Goal: Task Accomplishment & Management: Complete application form

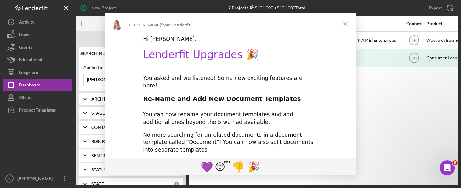
drag, startPoint x: 126, startPoint y: 78, endPoint x: 82, endPoint y: 82, distance: 44.2
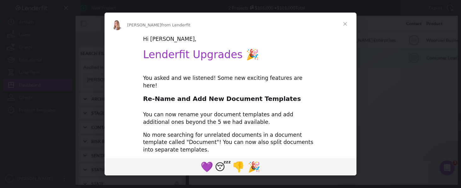
click at [344, 24] on span "Close" at bounding box center [345, 24] width 23 height 23
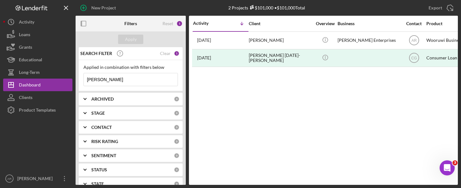
click at [132, 79] on input "[PERSON_NAME]" at bounding box center [131, 79] width 94 height 13
type input "J"
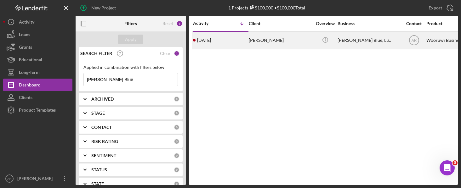
type input "[PERSON_NAME] Blue"
click at [271, 41] on div "[PERSON_NAME]" at bounding box center [280, 40] width 63 height 17
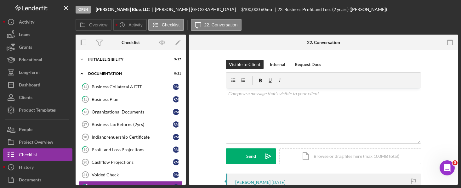
scroll to position [69, 0]
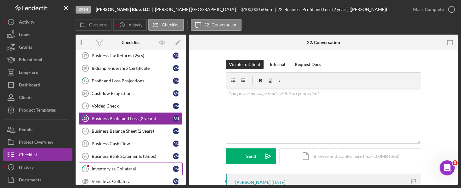
click at [124, 166] on div "Inventory as Collateral" at bounding box center [132, 168] width 81 height 5
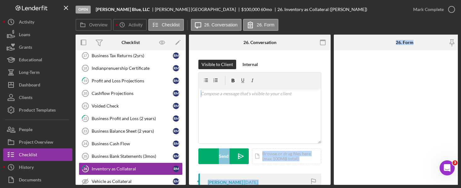
drag, startPoint x: 330, startPoint y: 56, endPoint x: 339, endPoint y: 86, distance: 31.2
click at [339, 86] on div "Overview Internal Workflow Stage Open Icon/Dropdown Arrow Archive (can unarchiv…" at bounding box center [267, 110] width 382 height 150
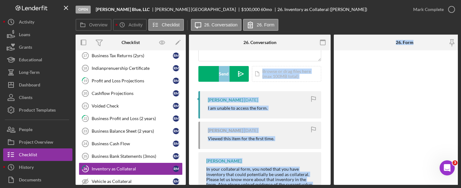
scroll to position [97, 0]
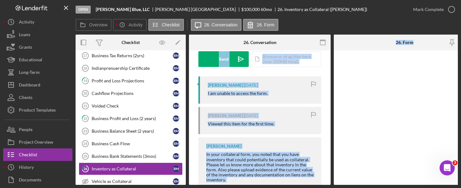
click at [287, 87] on div "[PERSON_NAME] [DATE]" at bounding box center [261, 85] width 107 height 5
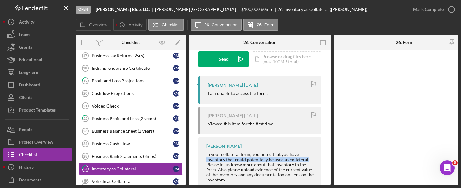
drag, startPoint x: 328, startPoint y: 143, endPoint x: 327, endPoint y: 159, distance: 15.8
click at [327, 159] on div "Visible to Client Internal v Color teal Color pink Remove color Add row above A…" at bounding box center [260, 78] width 142 height 250
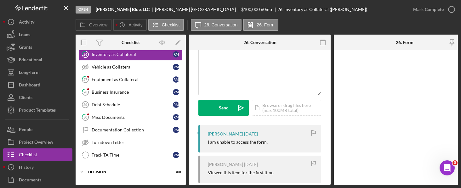
scroll to position [182, 0]
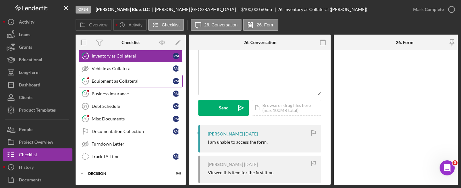
click at [111, 81] on div "Equipment as Collateral" at bounding box center [132, 81] width 81 height 5
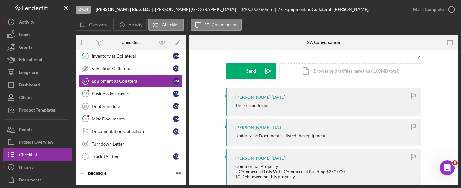
scroll to position [86, 0]
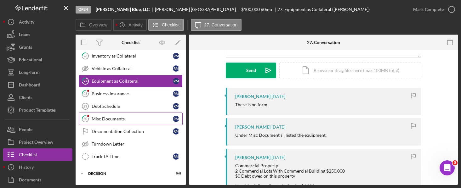
click at [107, 118] on div "Misc Documents" at bounding box center [132, 118] width 81 height 5
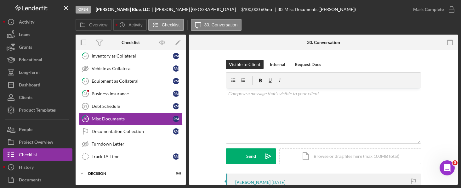
drag, startPoint x: 458, startPoint y: 61, endPoint x: 460, endPoint y: 75, distance: 14.3
click at [460, 75] on div "Open [PERSON_NAME] Blue, LLC [PERSON_NAME] $100,000 $100,000 60 mo 30. Misc Doc…" at bounding box center [230, 94] width 461 height 188
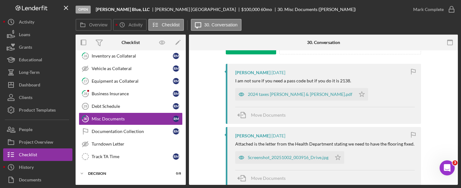
scroll to position [105, 0]
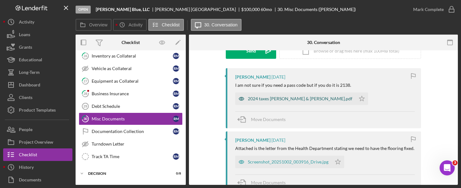
click at [305, 100] on div "2024 taxes [PERSON_NAME] & [PERSON_NAME].pdf" at bounding box center [300, 98] width 104 height 5
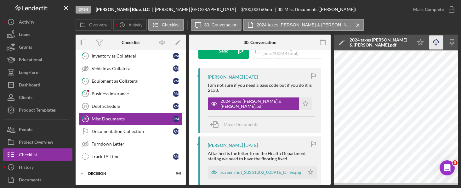
click at [438, 46] on icon "Icon/Download" at bounding box center [436, 43] width 14 height 14
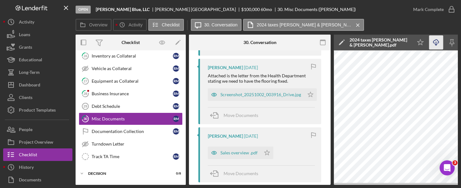
scroll to position [190, 0]
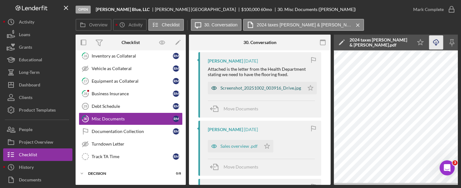
click at [255, 89] on div "Screenshot_20251002_003916_Drive.jpg" at bounding box center [260, 88] width 81 height 5
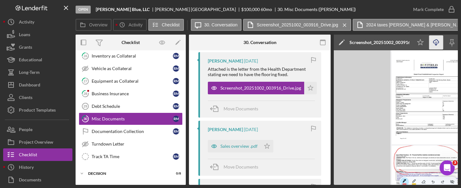
click at [433, 43] on icon "Icon/Download" at bounding box center [436, 43] width 14 height 14
click at [240, 144] on div "Sales overview .pdf" at bounding box center [238, 146] width 37 height 5
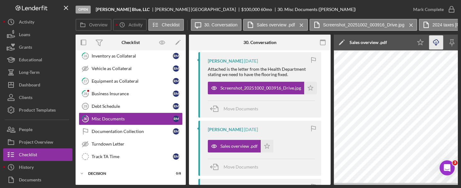
click at [435, 44] on polyline "button" at bounding box center [436, 44] width 2 height 1
click at [310, 88] on icon "Icon/Star" at bounding box center [310, 88] width 13 height 13
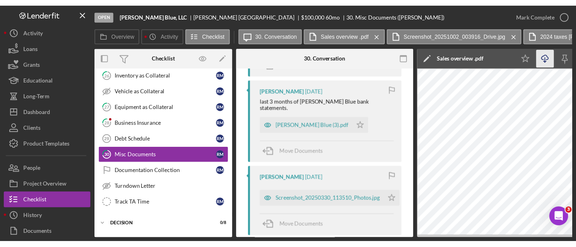
scroll to position [316, 0]
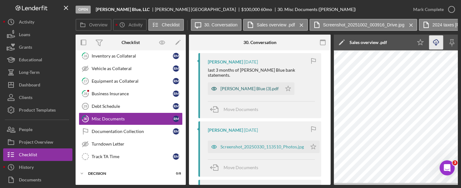
click at [237, 86] on div "[PERSON_NAME] Blue (3).pdf" at bounding box center [249, 88] width 58 height 5
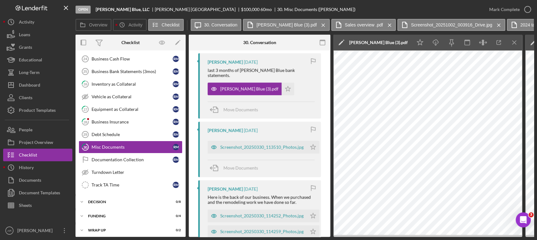
scroll to position [157, 0]
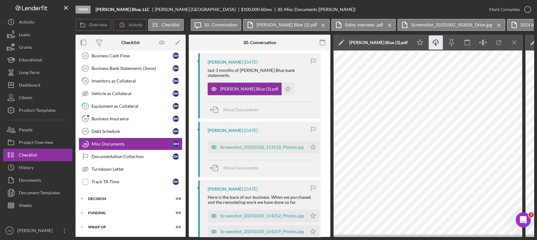
click at [436, 43] on icon "Icon/Download" at bounding box center [436, 43] width 14 height 14
click at [460, 23] on icon "Icon/Menu Close" at bounding box center [498, 25] width 11 height 16
click at [460, 23] on icon "Icon/Menu Close" at bounding box center [512, 25] width 11 height 16
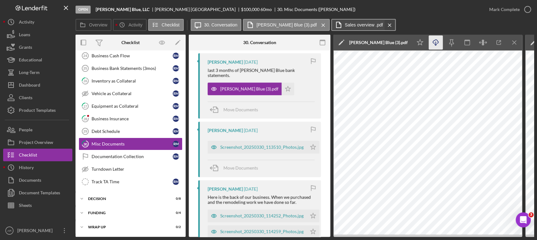
click at [384, 25] on icon "Icon/Menu Close" at bounding box center [389, 25] width 11 height 16
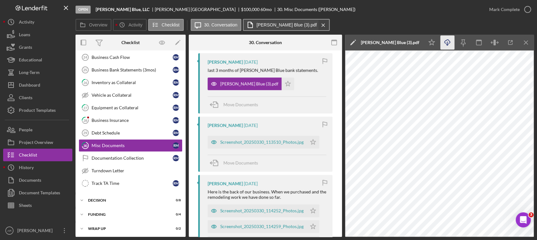
click at [318, 25] on icon "Icon/Menu Close" at bounding box center [323, 25] width 11 height 16
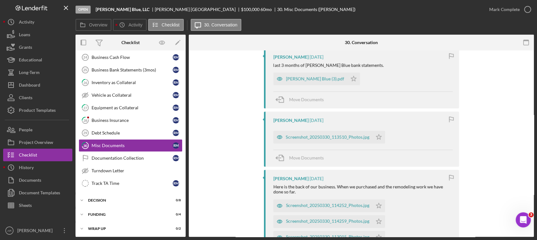
scroll to position [306, 0]
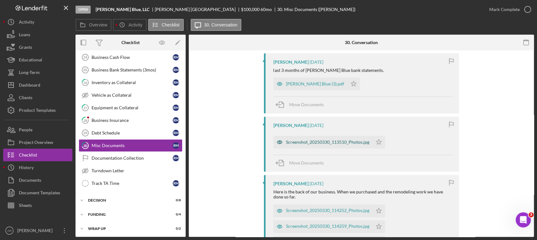
click at [328, 141] on div "Screenshot_20250330_113510_Photos.jpg" at bounding box center [327, 141] width 83 height 5
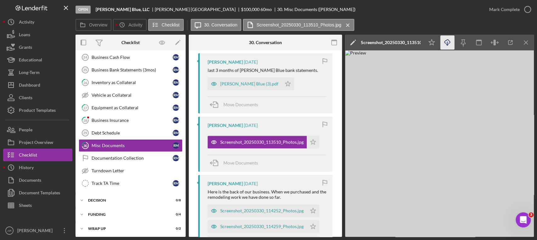
click at [446, 42] on icon "Icon/Download" at bounding box center [448, 43] width 14 height 14
click at [265, 188] on div "Screenshot_20250330_114252_Photos.jpg" at bounding box center [261, 210] width 83 height 5
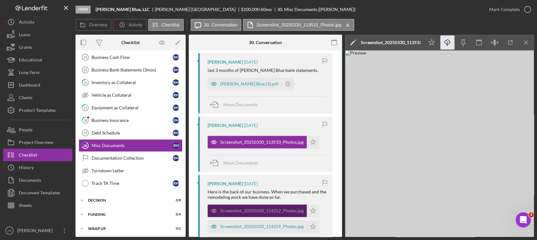
scroll to position [157, 0]
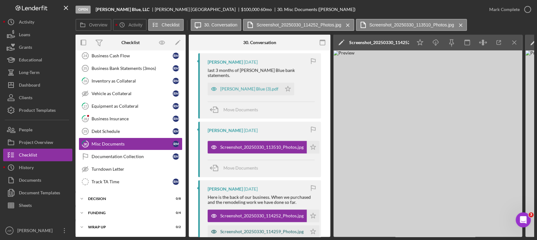
click at [266, 188] on div "Screenshot_20250330_114259_Photos.jpg" at bounding box center [261, 231] width 83 height 5
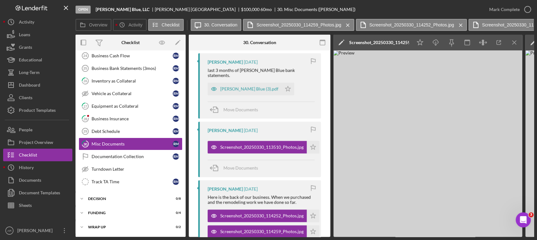
drag, startPoint x: 330, startPoint y: 121, endPoint x: 331, endPoint y: 126, distance: 5.0
click at [331, 126] on div "Overview Internal Workflow Stage Open Icon/Dropdown Arrow Archive (can unarchiv…" at bounding box center [305, 136] width 458 height 202
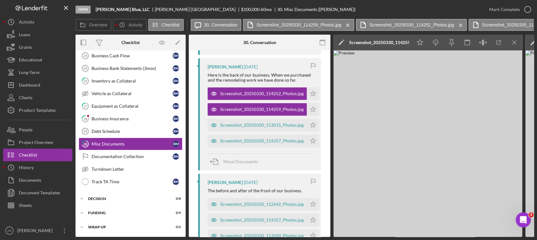
scroll to position [443, 0]
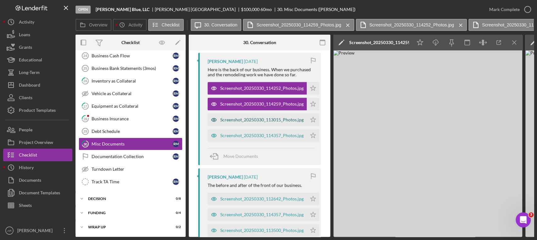
click at [267, 117] on div "Screenshot_20250330_113015_Photos.jpg" at bounding box center [261, 119] width 83 height 5
click at [263, 133] on div "Screenshot_20250330_114357_Photos.jpg" at bounding box center [261, 135] width 83 height 5
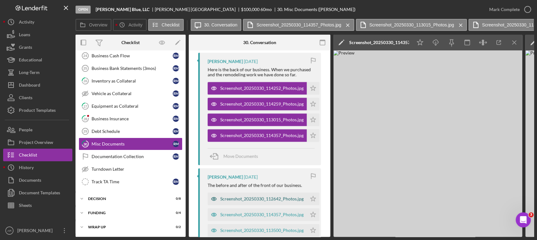
click at [255, 188] on div "Screenshot_20250330_112642_Photos.jpg" at bounding box center [261, 198] width 83 height 5
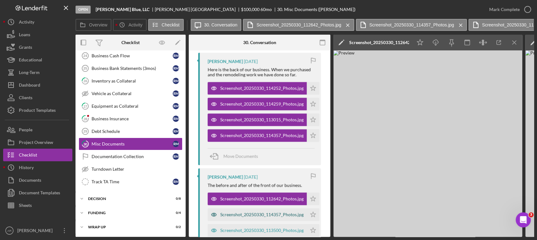
click at [261, 188] on div "Screenshot_20250330_114357_Photos.jpg" at bounding box center [261, 214] width 83 height 5
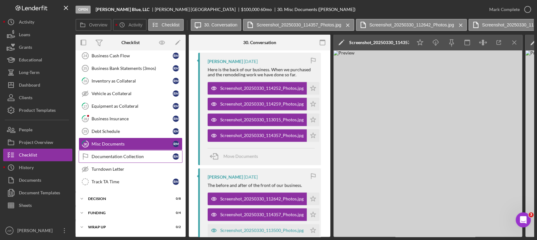
click at [130, 155] on div "Documentation Collection" at bounding box center [132, 156] width 81 height 5
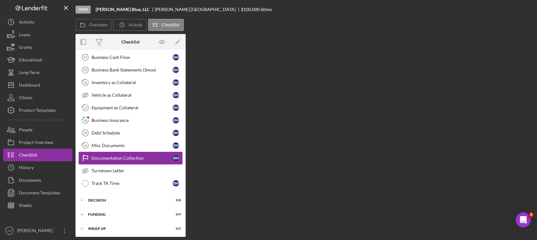
scroll to position [155, 0]
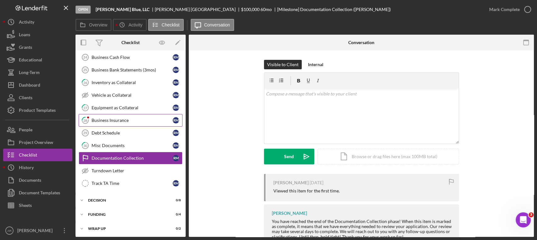
click at [122, 118] on div "Business Insurance" at bounding box center [132, 120] width 81 height 5
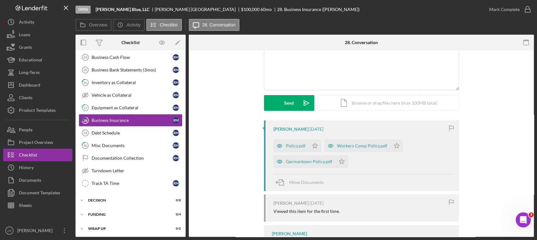
scroll to position [53, 0]
click at [293, 143] on div "Policy.pdf" at bounding box center [296, 145] width 20 height 5
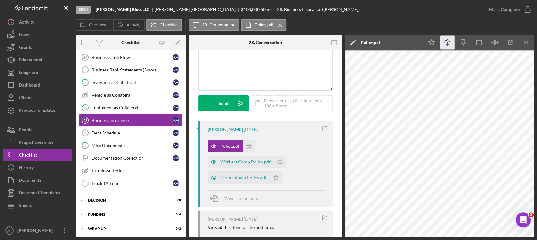
click at [446, 46] on icon "Icon/Download" at bounding box center [448, 43] width 14 height 14
click at [229, 162] on div "Workers Comp Policy.pdf" at bounding box center [245, 161] width 50 height 5
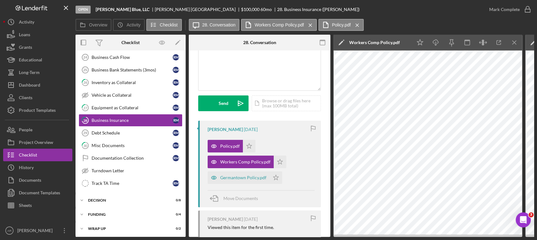
click at [333, 188] on div "Overview Internal Workflow Stage Open Icon/Dropdown Arrow Archive (can unarchiv…" at bounding box center [305, 136] width 458 height 202
click at [243, 177] on div "Germantown Policy.pdf" at bounding box center [243, 177] width 46 height 5
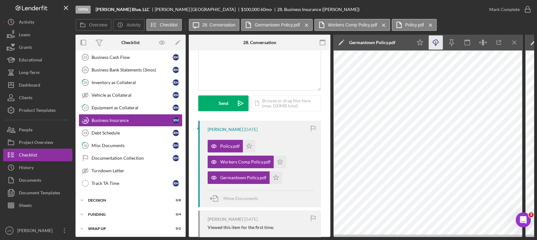
click at [437, 41] on icon "Icon/Download" at bounding box center [436, 43] width 14 height 14
click at [119, 143] on div "Misc Documents" at bounding box center [132, 145] width 81 height 5
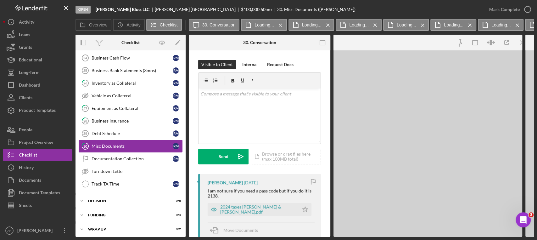
scroll to position [155, 0]
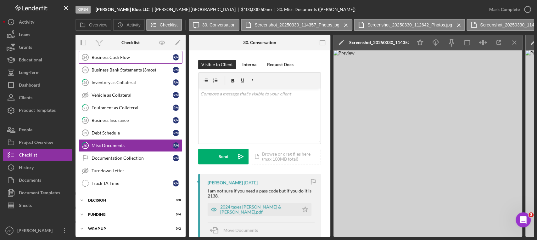
click at [126, 59] on div "Business Cash Flow" at bounding box center [132, 57] width 81 height 5
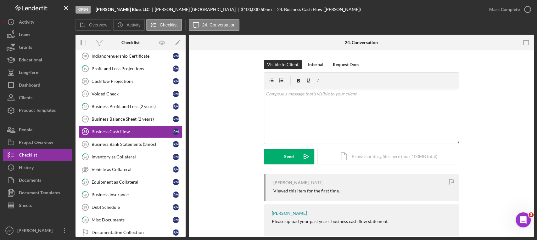
scroll to position [81, 0]
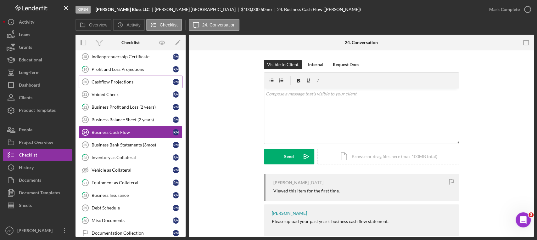
click at [107, 78] on link "Cashflow Projections 20 Cashflow Projections R M" at bounding box center [131, 82] width 104 height 13
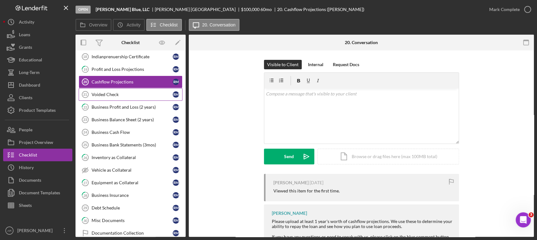
click at [103, 93] on div "Voided Check" at bounding box center [132, 94] width 81 height 5
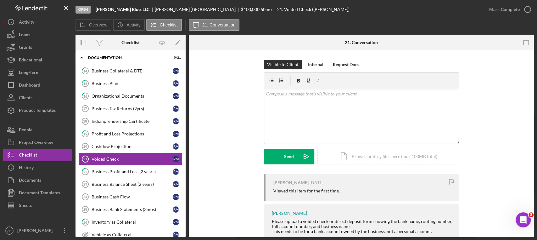
scroll to position [14, 0]
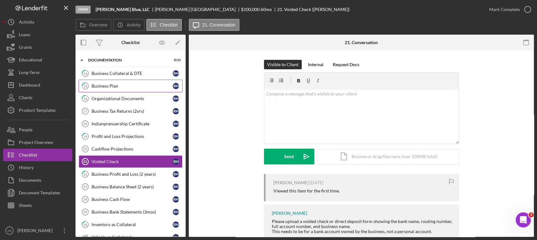
click at [106, 83] on div "Business Plan" at bounding box center [132, 85] width 81 height 5
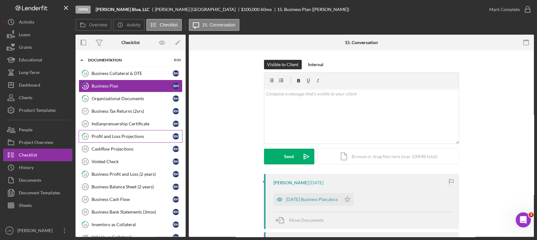
click at [128, 135] on div "Profit and Loss Projections" at bounding box center [132, 136] width 81 height 5
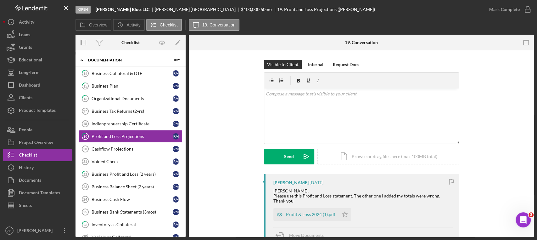
click at [118, 113] on div "Business Tax Returns (2yrs)" at bounding box center [132, 111] width 81 height 5
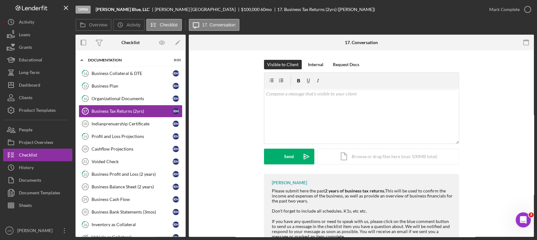
click at [460, 105] on div "Visible to Client Internal Request Docs v Color teal Color pink Remove color Ad…" at bounding box center [361, 117] width 326 height 114
click at [217, 188] on div "[PERSON_NAME] Please submit here the past 2 years of business tax returns. This…" at bounding box center [361, 217] width 326 height 86
click at [226, 188] on div "[PERSON_NAME] Please submit here the past 2 years of business tax returns. This…" at bounding box center [361, 217] width 326 height 86
click at [214, 171] on div "Visible to Client Internal Request Docs v Color teal Color pink Remove color Ad…" at bounding box center [361, 117] width 326 height 114
click at [136, 137] on div "Profit and Loss Projections" at bounding box center [132, 136] width 81 height 5
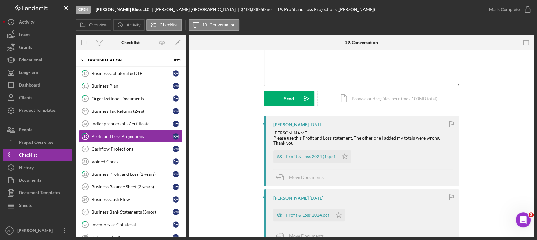
scroll to position [57, 0]
click at [121, 149] on div "Cashflow Projections" at bounding box center [132, 148] width 81 height 5
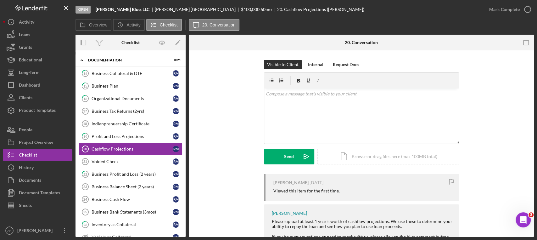
click at [230, 174] on div "[PERSON_NAME] [DATE] Viewed this item for the first time. [PERSON_NAME] Please …" at bounding box center [361, 220] width 326 height 92
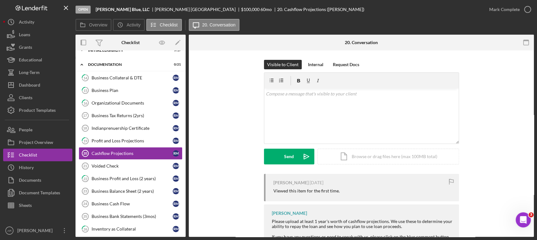
scroll to position [8, 0]
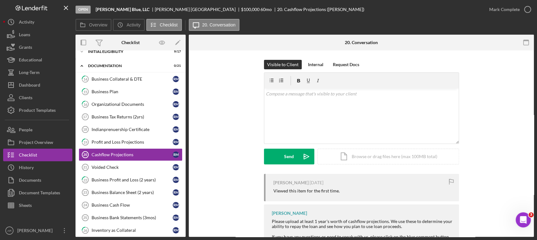
click at [223, 188] on div "[PERSON_NAME] [DATE] Viewed this item for the first time. [PERSON_NAME] Please …" at bounding box center [361, 220] width 326 height 92
click at [131, 112] on link "Business Tax Returns (2yrs) 17 Business Tax Returns (2yrs) R M" at bounding box center [131, 116] width 104 height 13
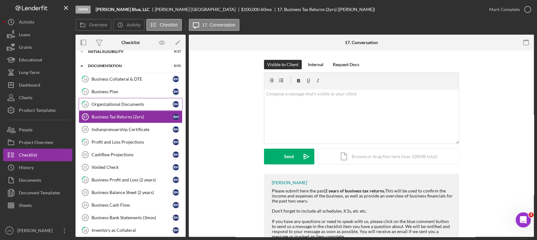
click at [131, 104] on div "Organizational Documents" at bounding box center [132, 104] width 81 height 5
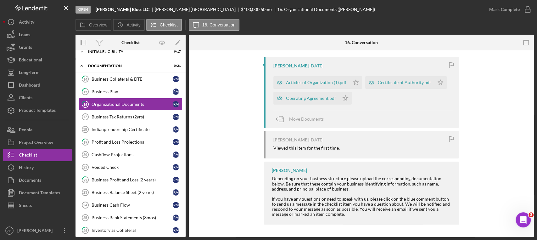
scroll to position [107, 0]
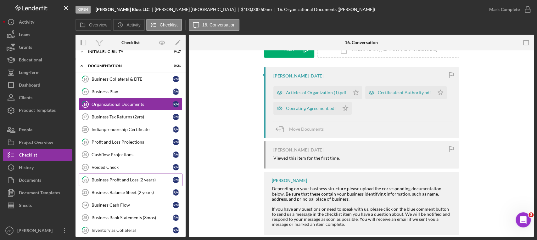
click at [123, 180] on div "Business Profit and Loss (2 years)" at bounding box center [132, 179] width 81 height 5
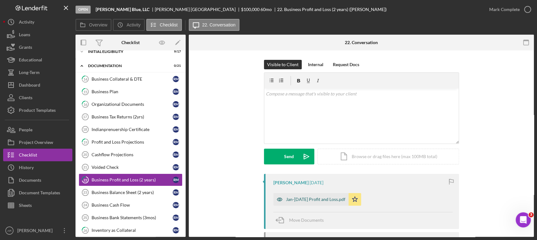
click at [302, 188] on div "Jan-[DATE] Profit and Loss.pdf" at bounding box center [315, 199] width 59 height 5
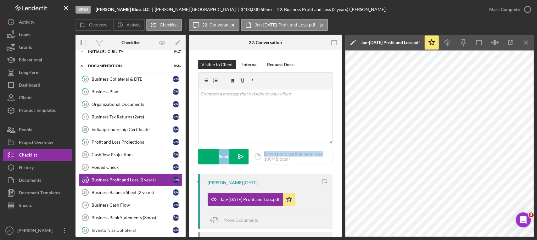
drag, startPoint x: 340, startPoint y: 137, endPoint x: 342, endPoint y: 146, distance: 9.6
click at [342, 146] on div "Overview Internal Workflow Stage Open Icon/Dropdown Arrow Archive (can unarchiv…" at bounding box center [305, 136] width 458 height 202
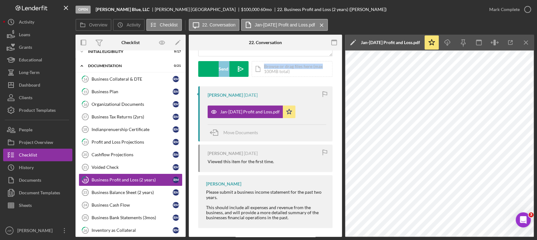
scroll to position [91, 0]
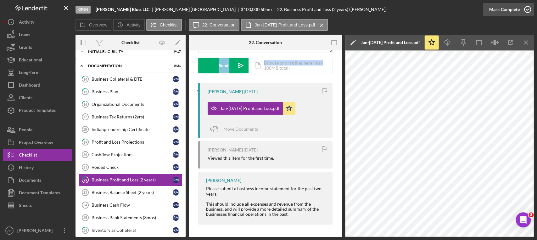
click at [460, 11] on icon "button" at bounding box center [528, 10] width 16 height 16
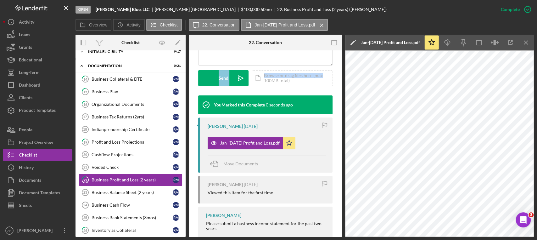
scroll to position [184, 0]
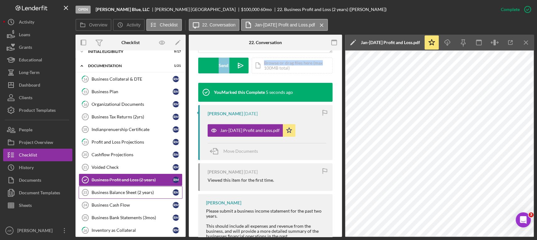
click at [122, 188] on div "Business Balance Sheet (2 years)" at bounding box center [132, 192] width 81 height 5
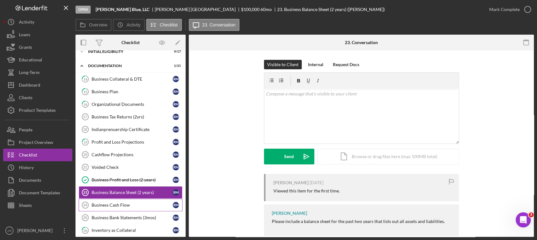
click at [111, 188] on link "Business Cash Flow 24 Business Cash Flow R M" at bounding box center [131, 205] width 104 height 13
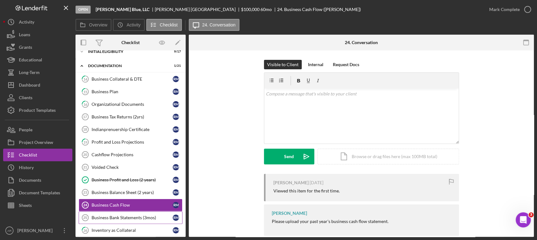
click at [116, 188] on div "Business Bank Statements (3mos)" at bounding box center [132, 217] width 81 height 5
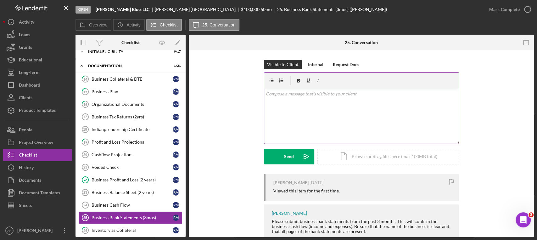
click at [410, 101] on div "v Color teal Color pink Remove color Add row above Add row below Add column bef…" at bounding box center [361, 115] width 194 height 55
click at [286, 157] on div "Send" at bounding box center [289, 157] width 10 height 16
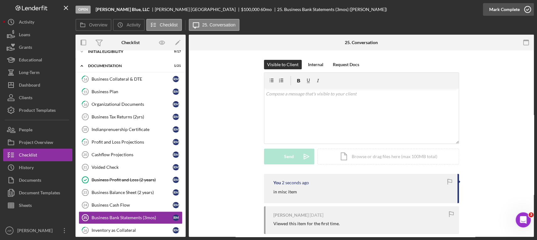
click at [460, 10] on icon "button" at bounding box center [528, 10] width 16 height 16
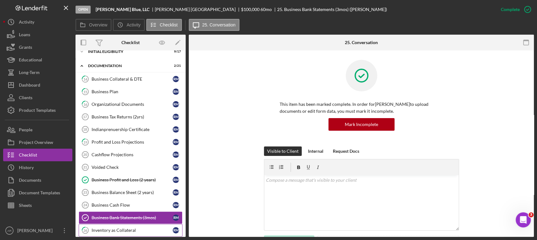
click at [128, 188] on div "Inventory as Collateral" at bounding box center [132, 229] width 81 height 5
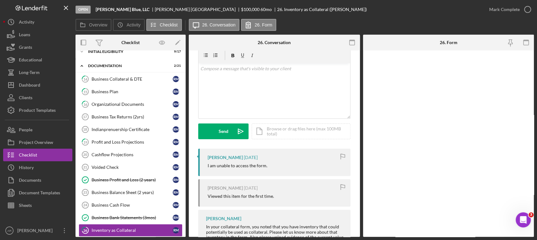
scroll to position [26, 0]
click at [460, 8] on icon "button" at bounding box center [528, 10] width 16 height 16
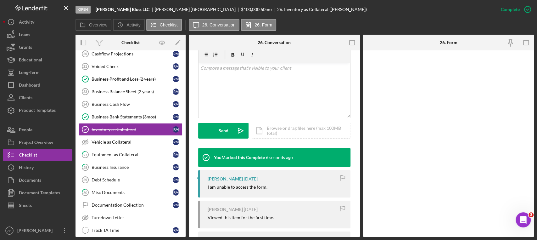
scroll to position [109, 0]
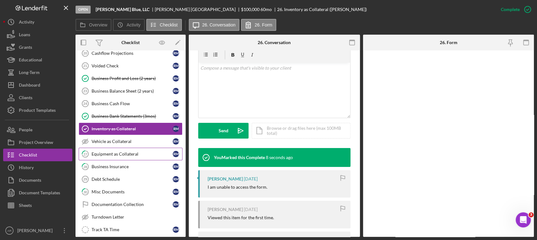
click at [127, 153] on div "Equipment as Collateral" at bounding box center [132, 153] width 81 height 5
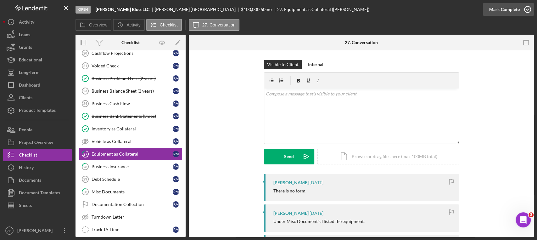
click at [460, 11] on icon "button" at bounding box center [528, 10] width 16 height 16
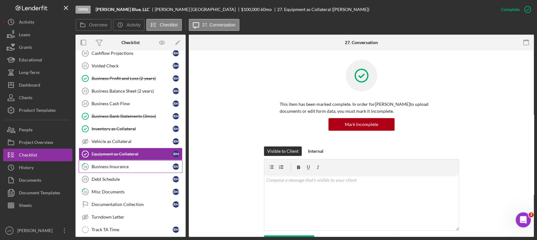
click at [107, 165] on div "Business Insurance" at bounding box center [132, 166] width 81 height 5
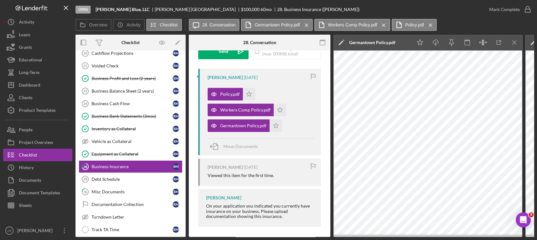
scroll to position [107, 0]
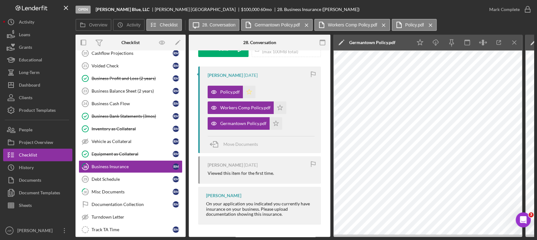
click at [251, 89] on icon "Icon/Star" at bounding box center [249, 92] width 13 height 13
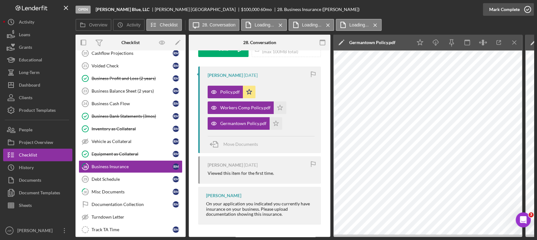
click at [460, 8] on icon "button" at bounding box center [528, 10] width 16 height 16
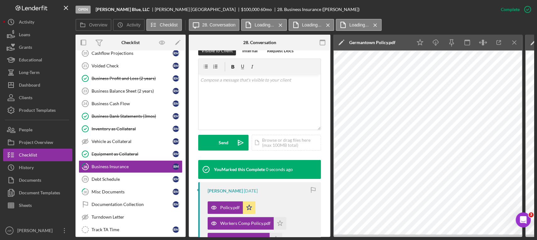
scroll to position [201, 0]
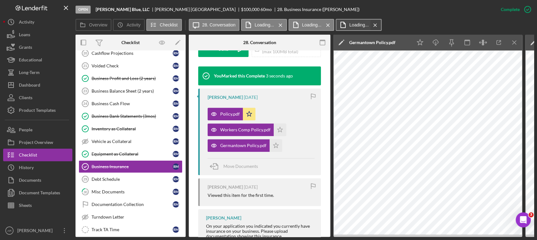
click at [375, 24] on icon "Icon/Menu Close" at bounding box center [375, 25] width 11 height 16
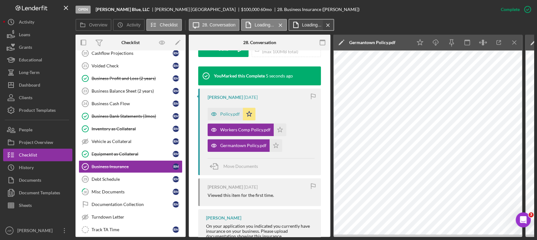
click at [327, 25] on icon "Icon/Menu Close" at bounding box center [328, 25] width 11 height 16
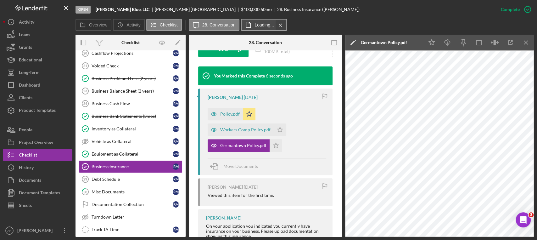
click at [280, 25] on icon "Icon/Menu Close" at bounding box center [280, 25] width 11 height 16
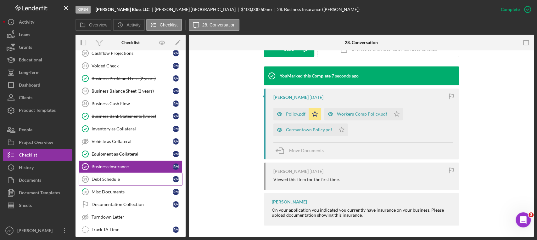
click at [107, 182] on link "Debt Schedule 29 Debt Schedule R M" at bounding box center [131, 179] width 104 height 13
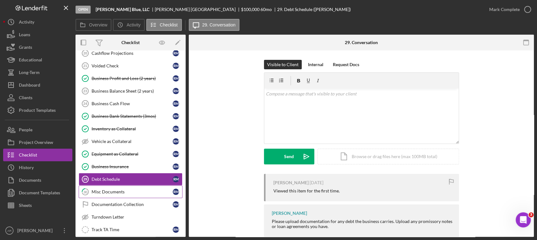
click at [106, 188] on div "Misc Documents" at bounding box center [132, 191] width 81 height 5
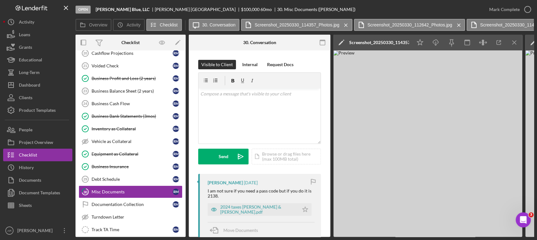
drag, startPoint x: 328, startPoint y: 80, endPoint x: 329, endPoint y: 84, distance: 4.1
click at [329, 84] on div "30 Misc Documents Visible to Client Internal Request Docs v Color teal Color pi…" at bounding box center [260, 143] width 142 height 186
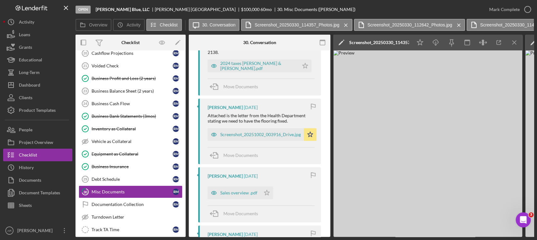
scroll to position [121, 0]
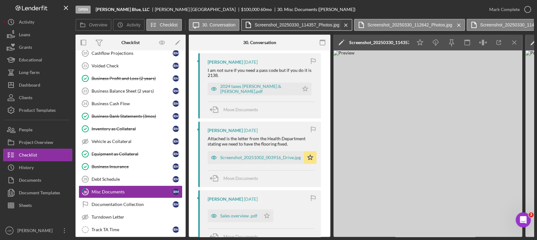
click at [347, 24] on icon "Icon/Menu Close" at bounding box center [345, 25] width 11 height 16
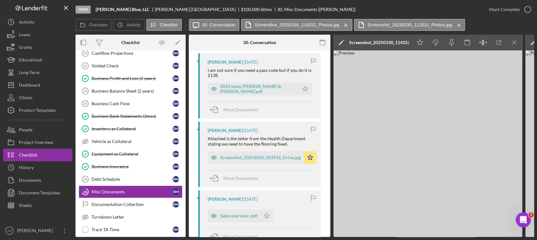
click at [347, 24] on icon "Icon/Menu Close" at bounding box center [345, 25] width 11 height 16
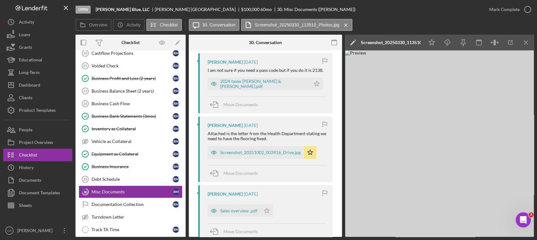
click at [347, 24] on icon "Icon/Menu Close" at bounding box center [345, 25] width 11 height 16
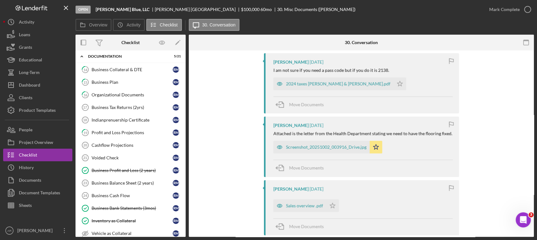
scroll to position [15, 0]
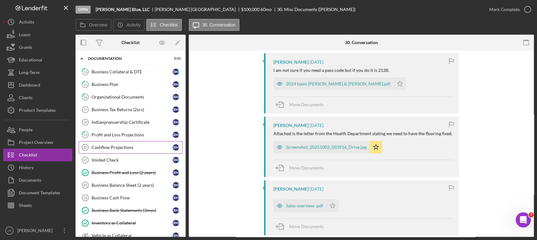
click at [112, 145] on div "Cashflow Projections" at bounding box center [132, 147] width 81 height 5
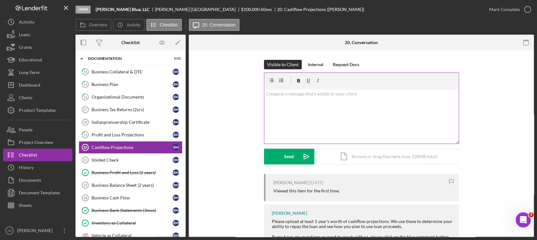
click at [309, 104] on div "v Color teal Color pink Remove color Add row above Add row below Add column bef…" at bounding box center [361, 115] width 194 height 55
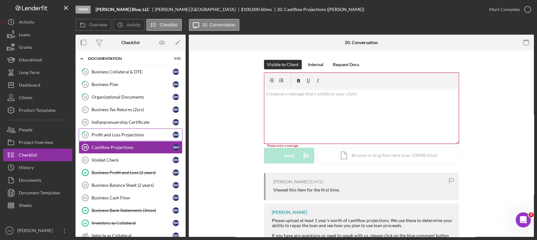
click at [139, 129] on link "19 Profit and Loss Projections R M" at bounding box center [131, 134] width 104 height 13
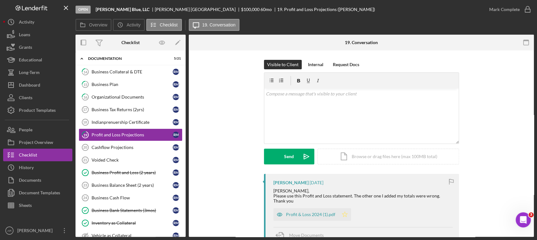
click at [344, 188] on icon "Icon/Star" at bounding box center [345, 214] width 13 height 13
click at [320, 188] on div "Profit & Loss 2024 (1).pdf" at bounding box center [310, 214] width 49 height 5
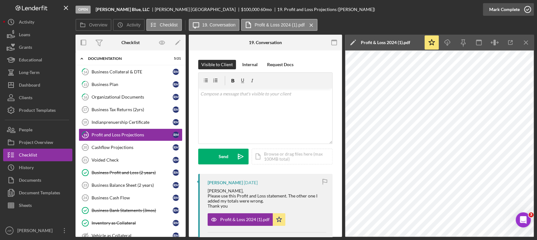
click at [460, 9] on icon "button" at bounding box center [528, 10] width 16 height 16
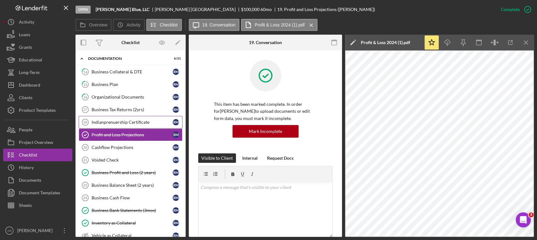
click at [136, 120] on div "Indianprenuership Certificate" at bounding box center [132, 122] width 81 height 5
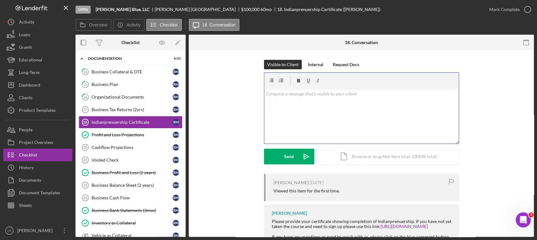
click at [292, 109] on div "v Color teal Color pink Remove color Add row above Add row below Add column bef…" at bounding box center [361, 115] width 194 height 55
click at [292, 158] on div "Send" at bounding box center [289, 157] width 10 height 16
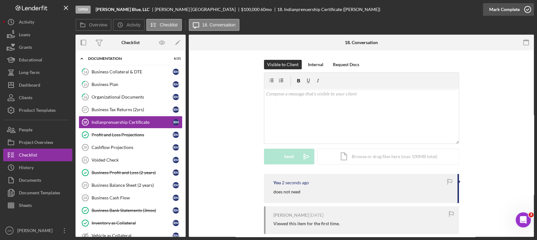
click at [460, 8] on icon "button" at bounding box center [528, 10] width 16 height 16
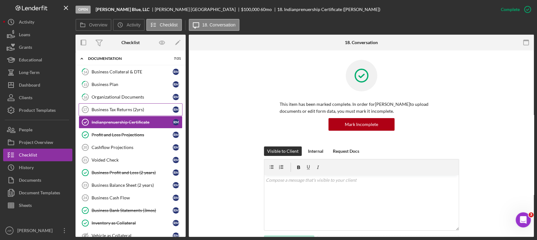
click at [129, 109] on div "Business Tax Returns (2yrs)" at bounding box center [132, 109] width 81 height 5
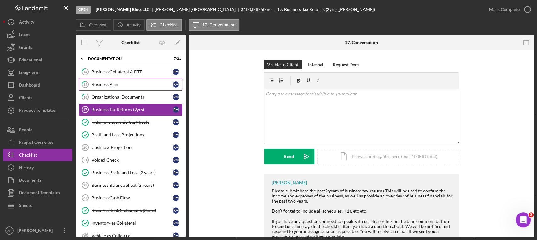
click at [108, 84] on div "Business Plan" at bounding box center [132, 84] width 81 height 5
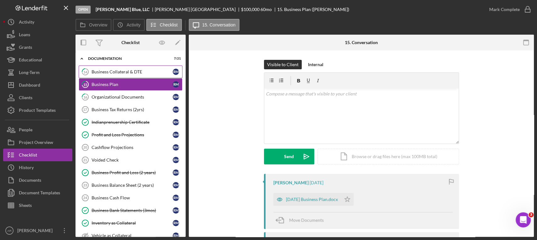
click at [116, 72] on div "Business Collateral & DTE" at bounding box center [132, 71] width 81 height 5
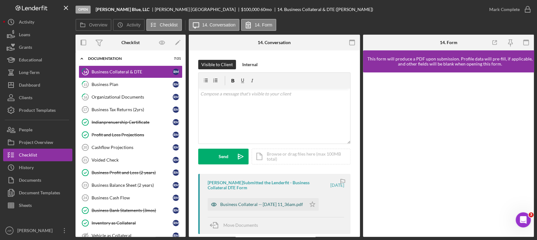
click at [269, 188] on div "Business Collateral -- [DATE] 11_36am.pdf" at bounding box center [261, 204] width 83 height 5
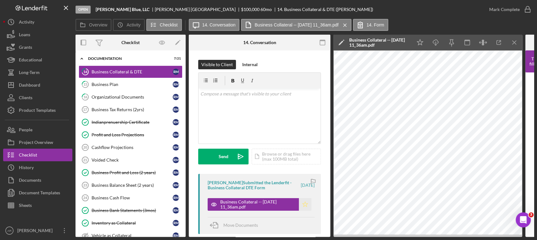
click at [304, 188] on icon "Icon/Star" at bounding box center [305, 204] width 13 height 13
click at [259, 106] on div "v Color teal Color pink Remove color Add row above Add row below Add column bef…" at bounding box center [260, 115] width 122 height 55
click at [277, 94] on p "We will not be able to use the" at bounding box center [259, 93] width 119 height 7
click at [259, 93] on p "We will not be able to use the" at bounding box center [259, 93] width 119 height 7
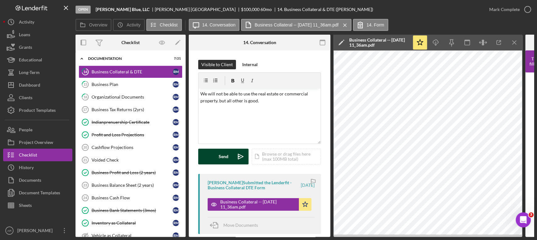
click at [211, 157] on button "Send Icon/icon-invite-send" at bounding box center [223, 157] width 50 height 16
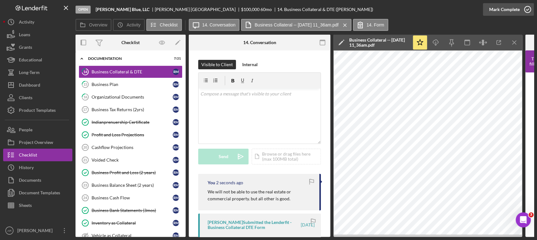
click at [460, 9] on icon "button" at bounding box center [528, 10] width 16 height 16
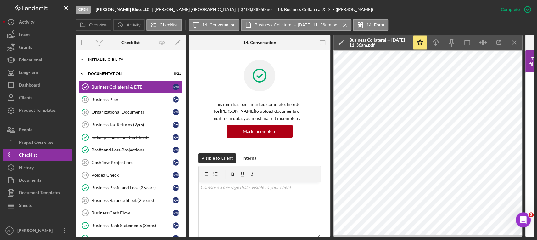
click at [83, 59] on icon "Icon/Expander" at bounding box center [82, 59] width 13 height 13
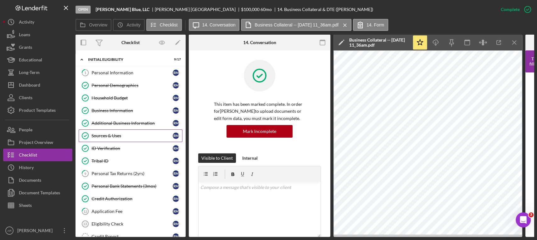
click at [112, 137] on div "Sources & Uses" at bounding box center [132, 135] width 81 height 5
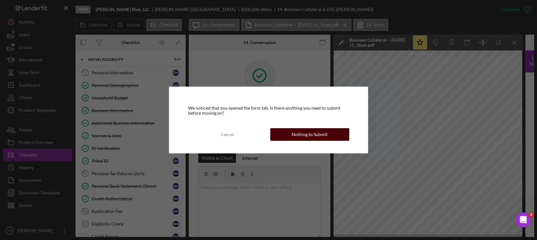
click at [312, 133] on div "Nothing to Submit" at bounding box center [310, 134] width 36 height 13
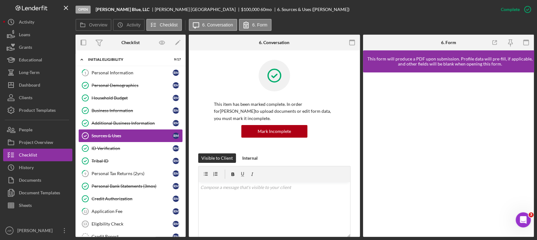
click at [109, 134] on div "Sources & Uses" at bounding box center [132, 135] width 81 height 5
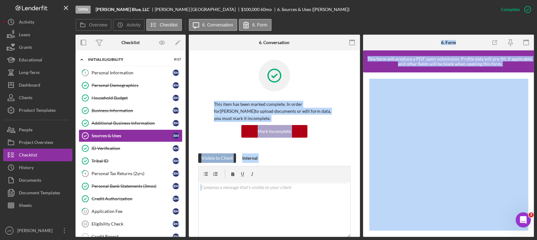
drag, startPoint x: 360, startPoint y: 96, endPoint x: 368, endPoint y: 122, distance: 27.4
click at [368, 122] on div "Overview Internal Workflow Stage Open Icon/Dropdown Arrow Archive (can unarchiv…" at bounding box center [305, 136] width 458 height 202
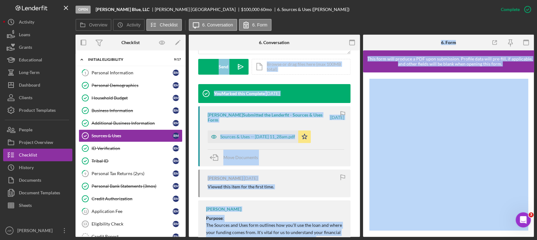
scroll to position [181, 0]
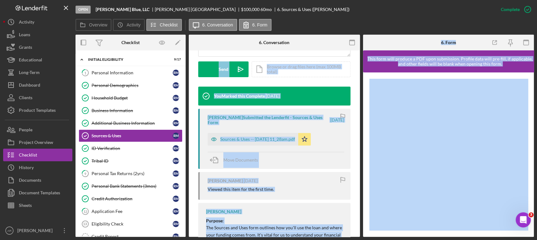
click at [361, 143] on div "Overview Internal Workflow Stage Open Icon/Dropdown Arrow Archive (can unarchiv…" at bounding box center [305, 136] width 458 height 202
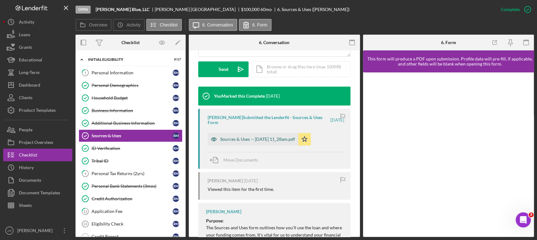
click at [237, 139] on div "Sources & Uses -- [DATE] 11_28am.pdf" at bounding box center [257, 139] width 75 height 5
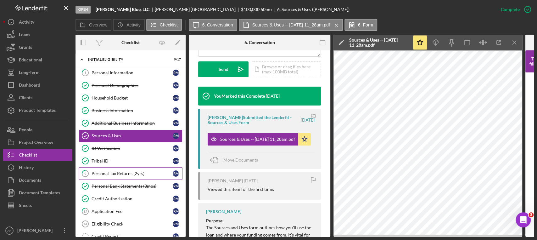
click at [115, 174] on div "Personal Tax Returns (2yrs)" at bounding box center [132, 173] width 81 height 5
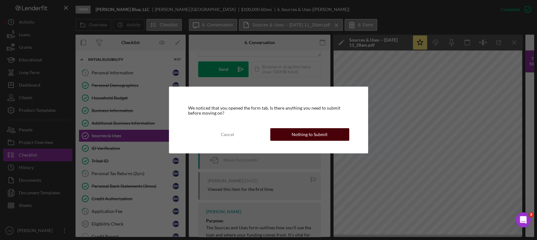
click at [290, 136] on button "Nothing to Submit" at bounding box center [309, 134] width 79 height 13
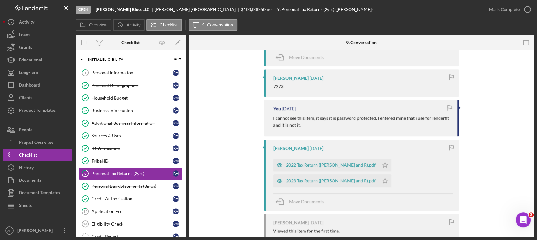
scroll to position [496, 0]
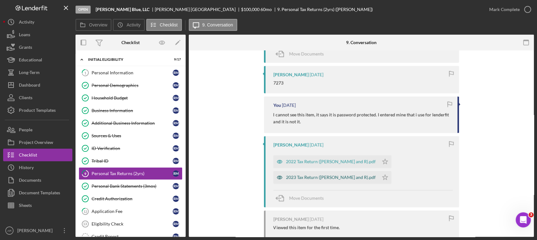
click at [329, 182] on div "2023 Tax Return ([PERSON_NAME] and R).pdf" at bounding box center [325, 177] width 105 height 13
click at [287, 177] on div "2023 Tax Return ([PERSON_NAME] and R).pdf" at bounding box center [331, 177] width 90 height 5
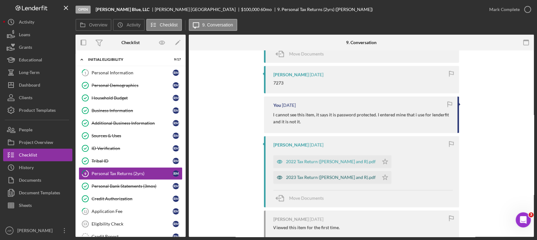
click at [287, 177] on div "2023 Tax Return ([PERSON_NAME] and R).pdf" at bounding box center [331, 177] width 90 height 5
click at [279, 177] on icon "button" at bounding box center [280, 178] width 2 height 2
click at [337, 177] on div "2023 Tax Return ([PERSON_NAME] and R).pdf" at bounding box center [331, 177] width 90 height 5
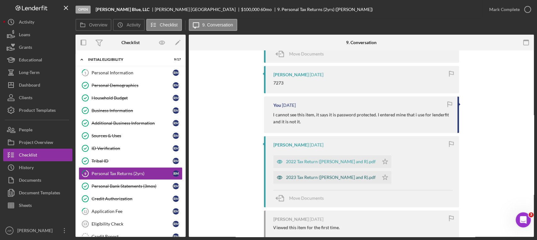
click at [337, 177] on div "2023 Tax Return ([PERSON_NAME] and R).pdf" at bounding box center [331, 177] width 90 height 5
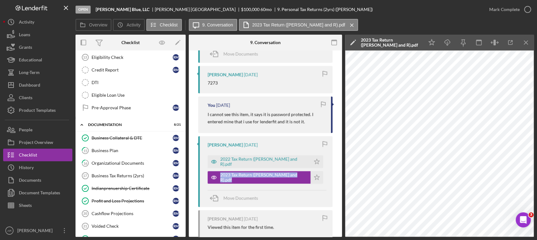
scroll to position [169, 0]
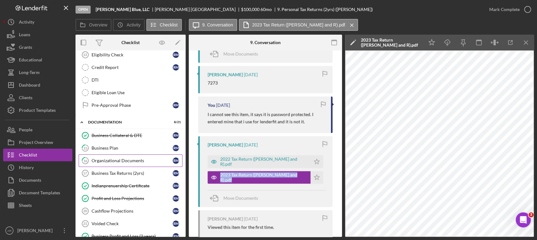
click at [131, 160] on div "Organizational Documents" at bounding box center [132, 160] width 81 height 5
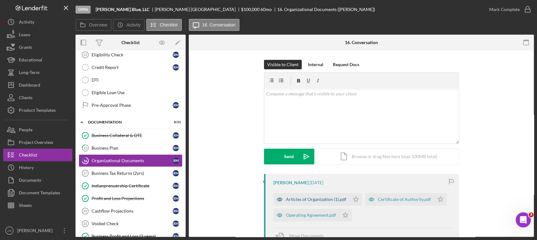
click at [315, 188] on div "Articles of Organization (1).pdf" at bounding box center [316, 199] width 60 height 5
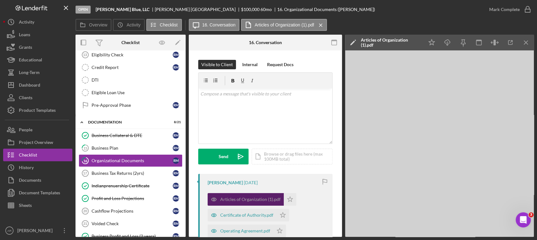
click at [315, 188] on div "Articles of Organization (1).pdf Icon/Star Certificate of Authority.pdf Icon/St…" at bounding box center [267, 213] width 119 height 47
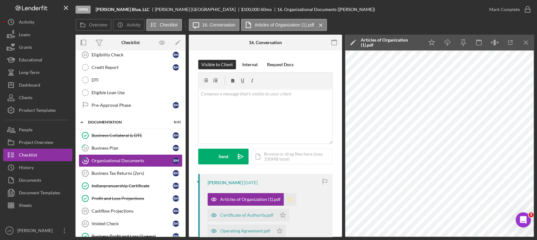
click at [290, 188] on icon "Icon/Star" at bounding box center [290, 199] width 13 height 13
click at [283, 188] on icon "Icon/Star" at bounding box center [283, 215] width 13 height 13
click at [278, 188] on icon "Icon/Star" at bounding box center [279, 230] width 13 height 13
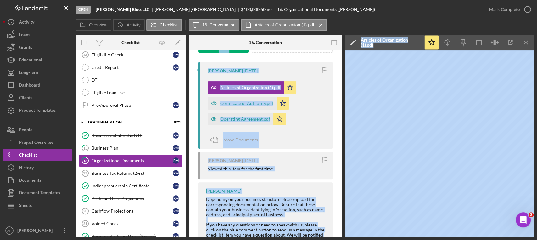
scroll to position [114, 0]
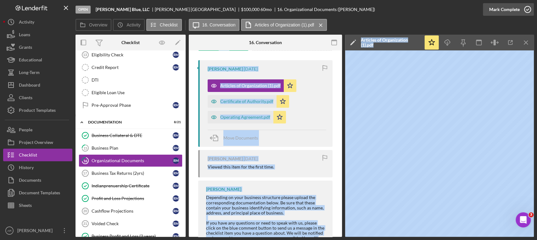
click at [460, 11] on icon "button" at bounding box center [528, 10] width 16 height 16
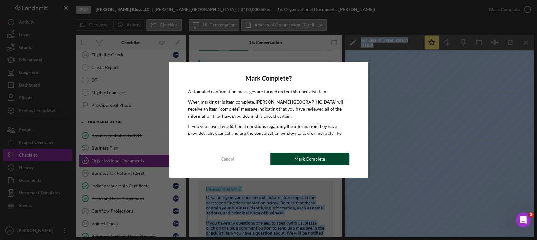
click at [298, 161] on div "Mark Complete" at bounding box center [310, 159] width 31 height 13
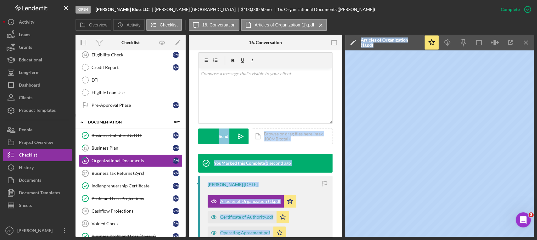
scroll to position [207, 0]
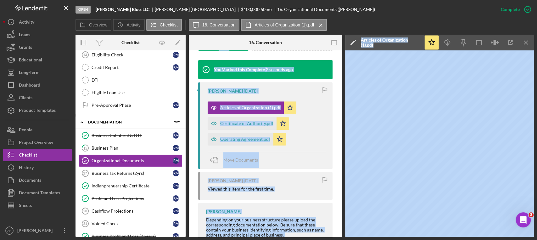
click at [332, 119] on div "This item has been marked complete. In order for [PERSON_NAME] to upload docume…" at bounding box center [265, 68] width 153 height 450
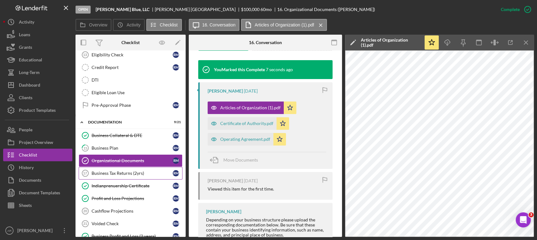
click at [126, 171] on div "Business Tax Returns (2yrs)" at bounding box center [132, 173] width 81 height 5
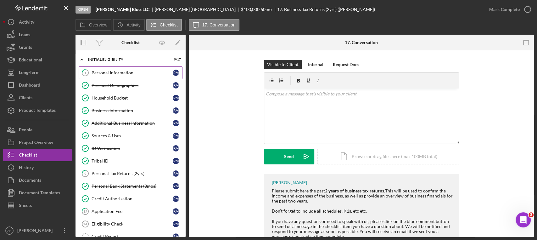
click at [126, 70] on div "Personal Information" at bounding box center [132, 72] width 81 height 5
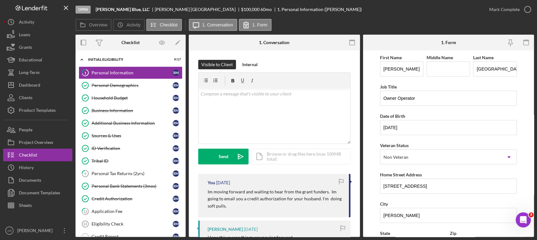
drag, startPoint x: 535, startPoint y: 70, endPoint x: 536, endPoint y: 77, distance: 7.3
click at [460, 77] on div "Open [PERSON_NAME] Blue, LLC [PERSON_NAME] $100,000 $100,000 60 mo 1. Personal …" at bounding box center [268, 120] width 537 height 240
drag, startPoint x: 534, startPoint y: 77, endPoint x: 536, endPoint y: 94, distance: 16.9
click at [460, 94] on div "Open [PERSON_NAME] Blue, LLC [PERSON_NAME] $100,000 $100,000 60 mo 1. Personal …" at bounding box center [268, 120] width 537 height 240
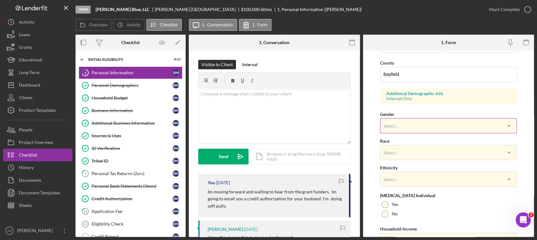
click at [437, 127] on div "Select..." at bounding box center [440, 126] width 121 height 14
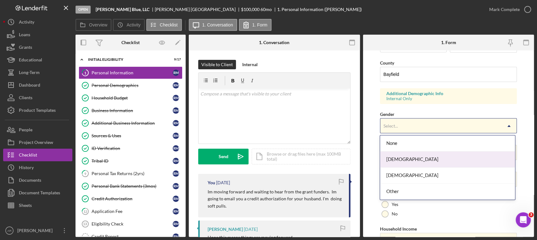
click at [395, 162] on div "[DEMOGRAPHIC_DATA]" at bounding box center [447, 159] width 135 height 16
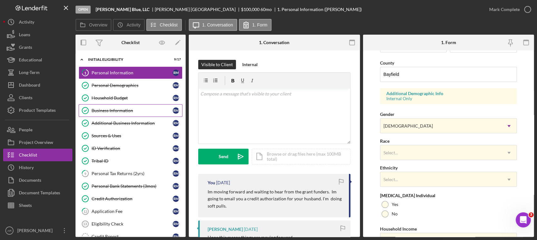
click at [130, 111] on div "Business Information" at bounding box center [132, 110] width 81 height 5
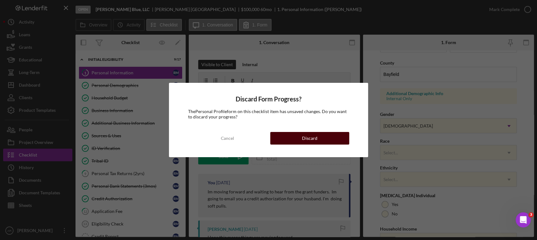
click at [294, 137] on button "Discard" at bounding box center [309, 138] width 79 height 13
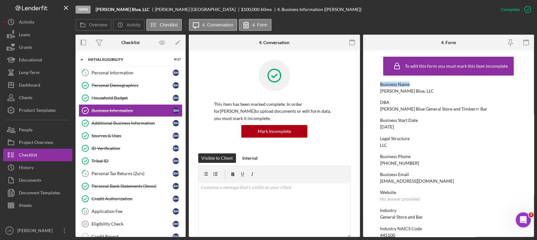
drag, startPoint x: 535, startPoint y: 71, endPoint x: 536, endPoint y: 76, distance: 5.5
click at [460, 76] on div "Open [PERSON_NAME] Blue, LLC [PERSON_NAME] $100,000 $100,000 60 mo 4. Business …" at bounding box center [268, 120] width 537 height 240
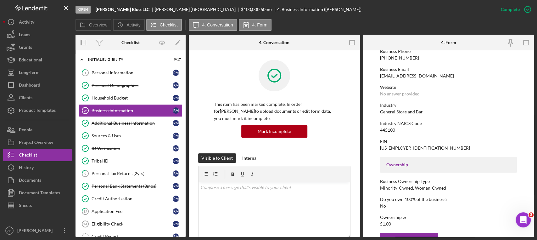
scroll to position [111, 0]
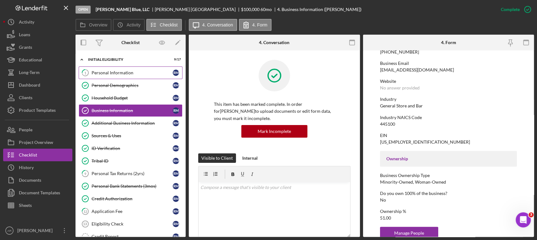
click at [120, 69] on link "1 Personal Information R M" at bounding box center [131, 72] width 104 height 13
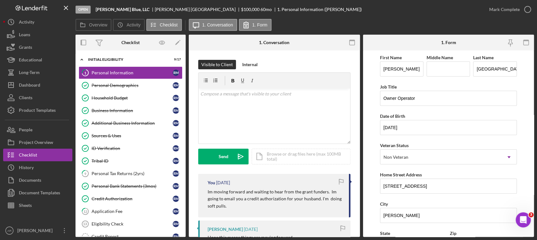
drag, startPoint x: 536, startPoint y: 107, endPoint x: 536, endPoint y: 112, distance: 5.0
click at [460, 112] on div "Open [PERSON_NAME] Blue, LLC [PERSON_NAME] $100,000 $100,000 60 mo 1. Personal …" at bounding box center [268, 120] width 537 height 240
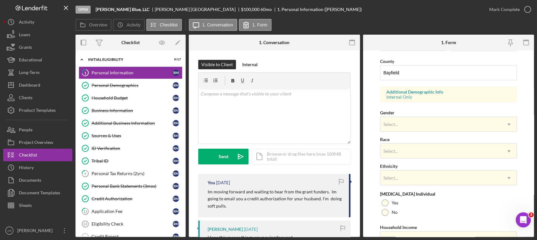
scroll to position [205, 0]
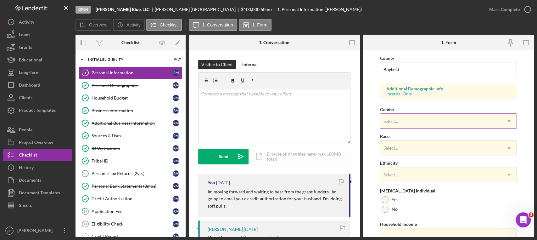
click at [423, 123] on div "Select..." at bounding box center [440, 121] width 121 height 14
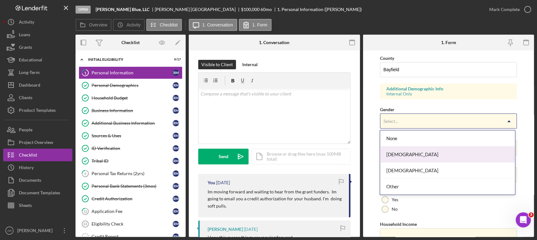
click at [401, 153] on div "[DEMOGRAPHIC_DATA]" at bounding box center [447, 154] width 135 height 16
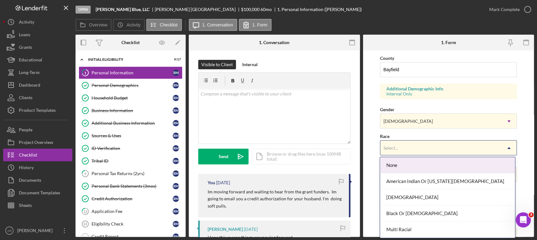
click at [407, 145] on div "Select..." at bounding box center [440, 148] width 121 height 14
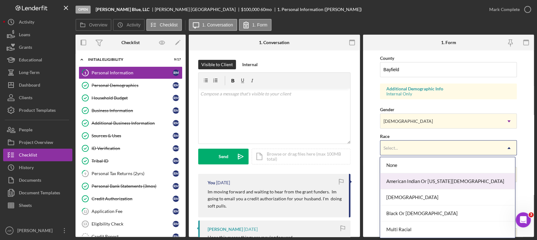
click at [405, 177] on div "American Indian Or [US_STATE][DEMOGRAPHIC_DATA]" at bounding box center [447, 181] width 135 height 16
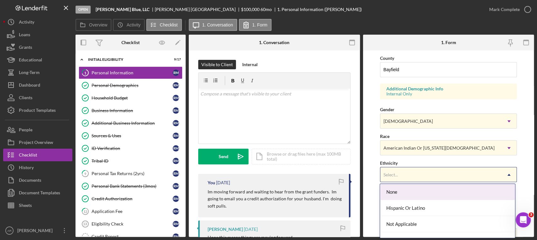
click at [413, 170] on div "Select..." at bounding box center [440, 174] width 121 height 14
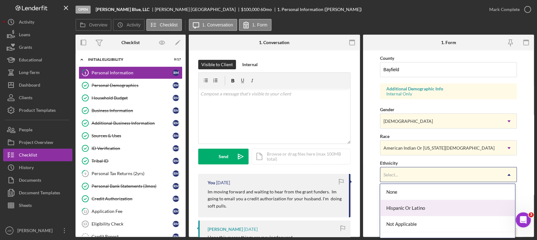
scroll to position [26, 0]
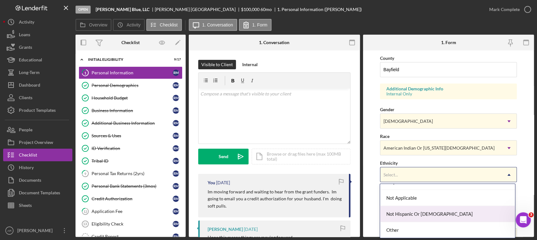
click at [426, 188] on div "Not Hispanic Or [DEMOGRAPHIC_DATA]" at bounding box center [447, 214] width 135 height 16
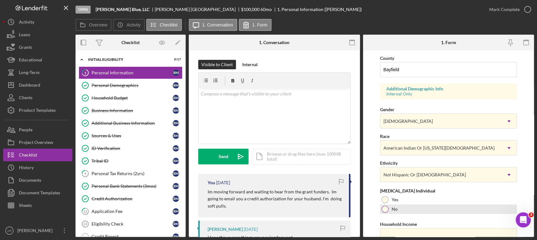
click at [384, 188] on div "No" at bounding box center [448, 208] width 137 height 9
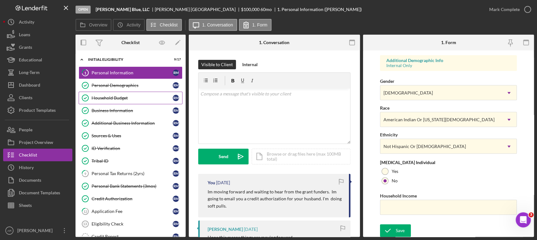
click at [116, 93] on link "Household Budget Household Budget R M" at bounding box center [131, 98] width 104 height 13
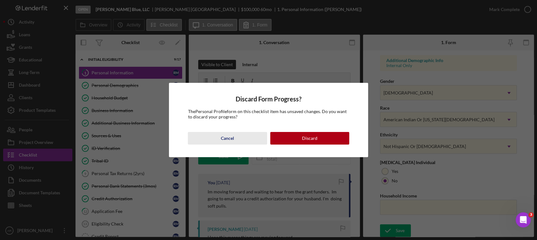
click at [225, 141] on div "Cancel" at bounding box center [227, 138] width 13 height 13
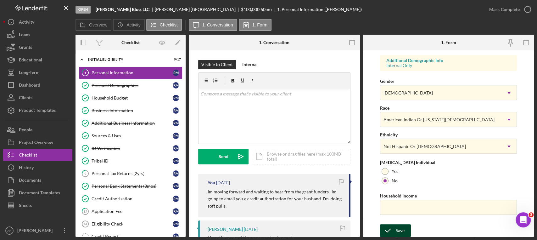
click at [392, 188] on icon "submit" at bounding box center [388, 230] width 16 height 16
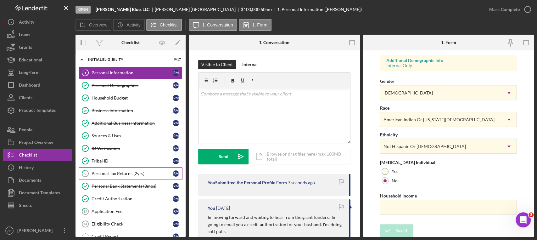
click at [126, 175] on div "Personal Tax Returns (2yrs)" at bounding box center [132, 173] width 81 height 5
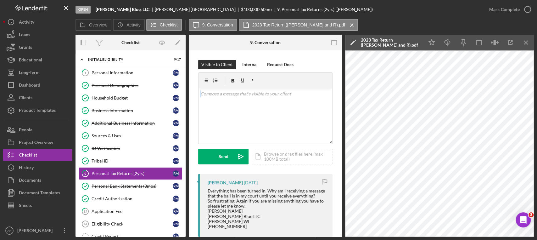
drag, startPoint x: 340, startPoint y: 86, endPoint x: 341, endPoint y: 108, distance: 21.8
click at [341, 108] on div "9 Personal Tax Returns (2yrs) Visible to Client Internal Request Docs v Color t…" at bounding box center [265, 143] width 153 height 186
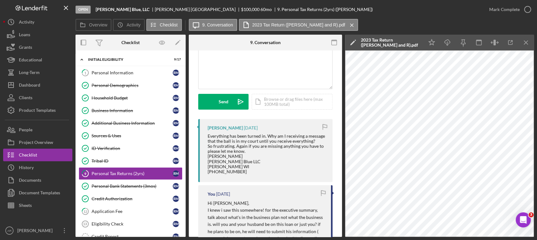
scroll to position [50, 0]
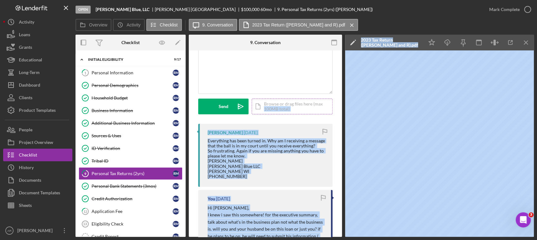
click at [266, 110] on div "Icon/Document Browse or drag files here (max 100MB total) Tap to choose files o…" at bounding box center [292, 106] width 81 height 16
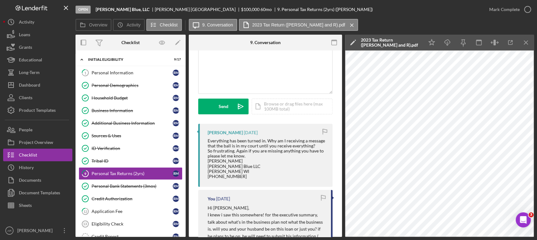
click at [341, 71] on div "Overview Internal Workflow Stage Open Icon/Dropdown Arrow Archive (can unarchiv…" at bounding box center [305, 136] width 458 height 202
click at [340, 76] on div "9 Personal Tax Returns (2yrs) Visible to Client Internal Request Docs v Color t…" at bounding box center [265, 143] width 153 height 186
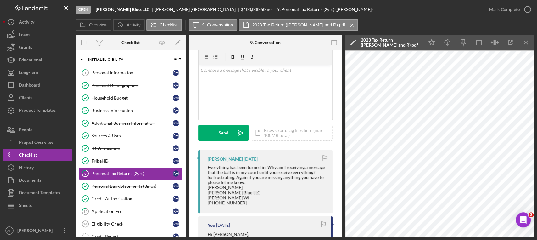
scroll to position [0, 0]
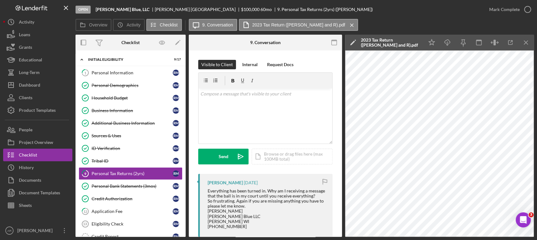
click at [318, 188] on div "Everything has been turned in. Why am I receiving a message that the ball is in…" at bounding box center [267, 208] width 119 height 41
click at [126, 70] on div "Personal Information" at bounding box center [132, 72] width 81 height 5
